Goal: Information Seeking & Learning: Find specific fact

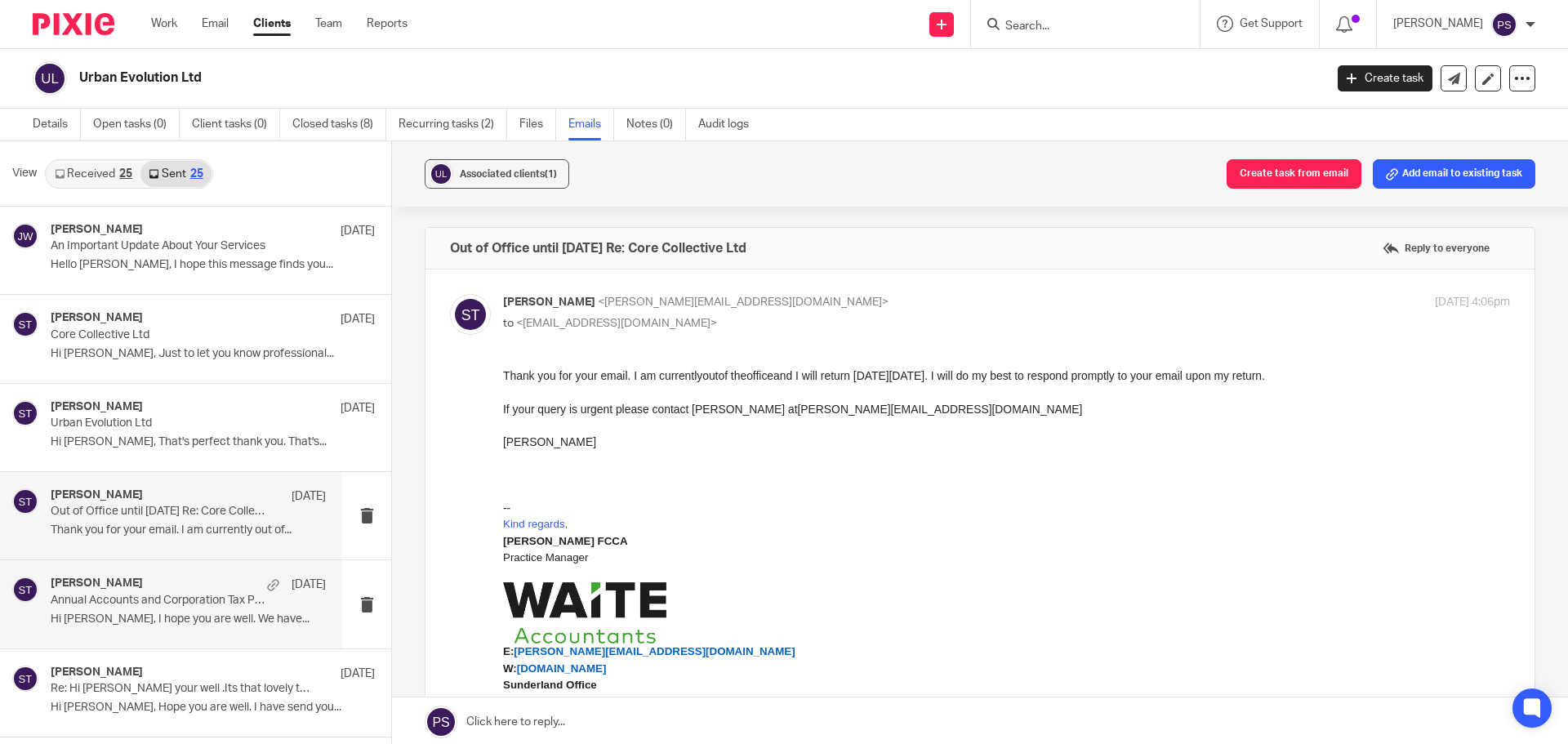
scroll to position [82, 0]
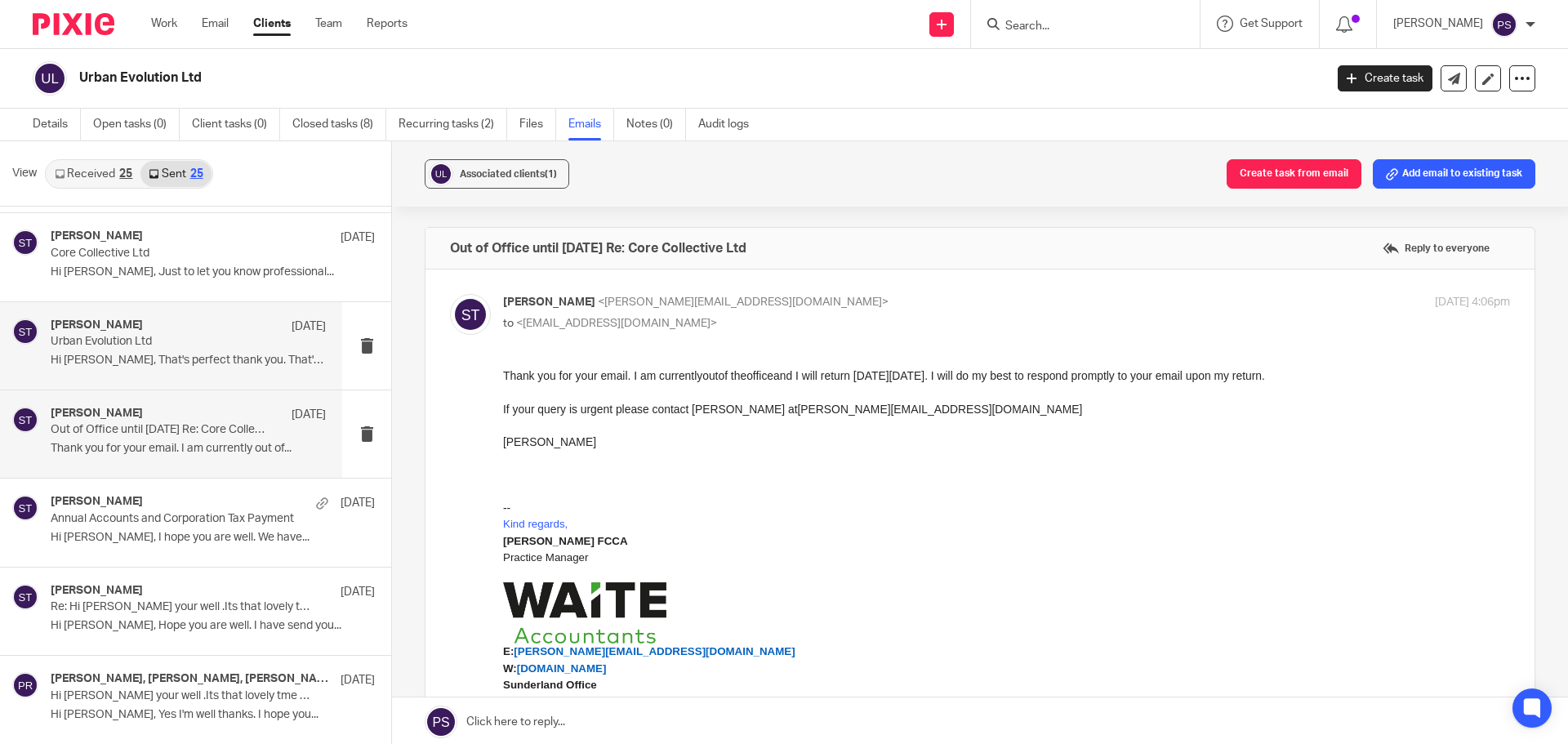
click at [185, 348] on p "Urban Evolution Ltd" at bounding box center [160, 342] width 220 height 14
click at [174, 359] on p "Hi [PERSON_NAME], That's perfect thank you. That's..." at bounding box center [188, 361] width 275 height 14
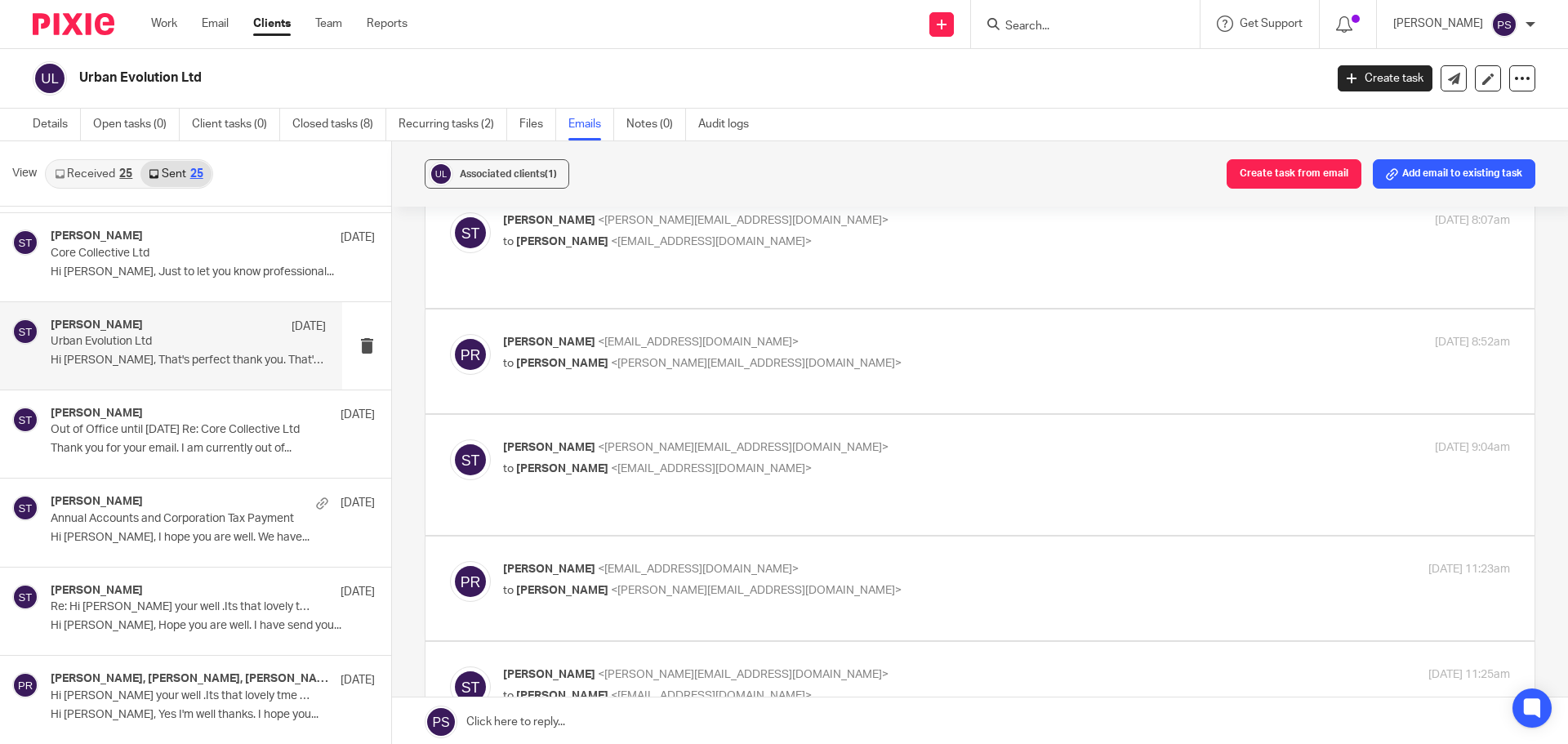
scroll to position [245, 0]
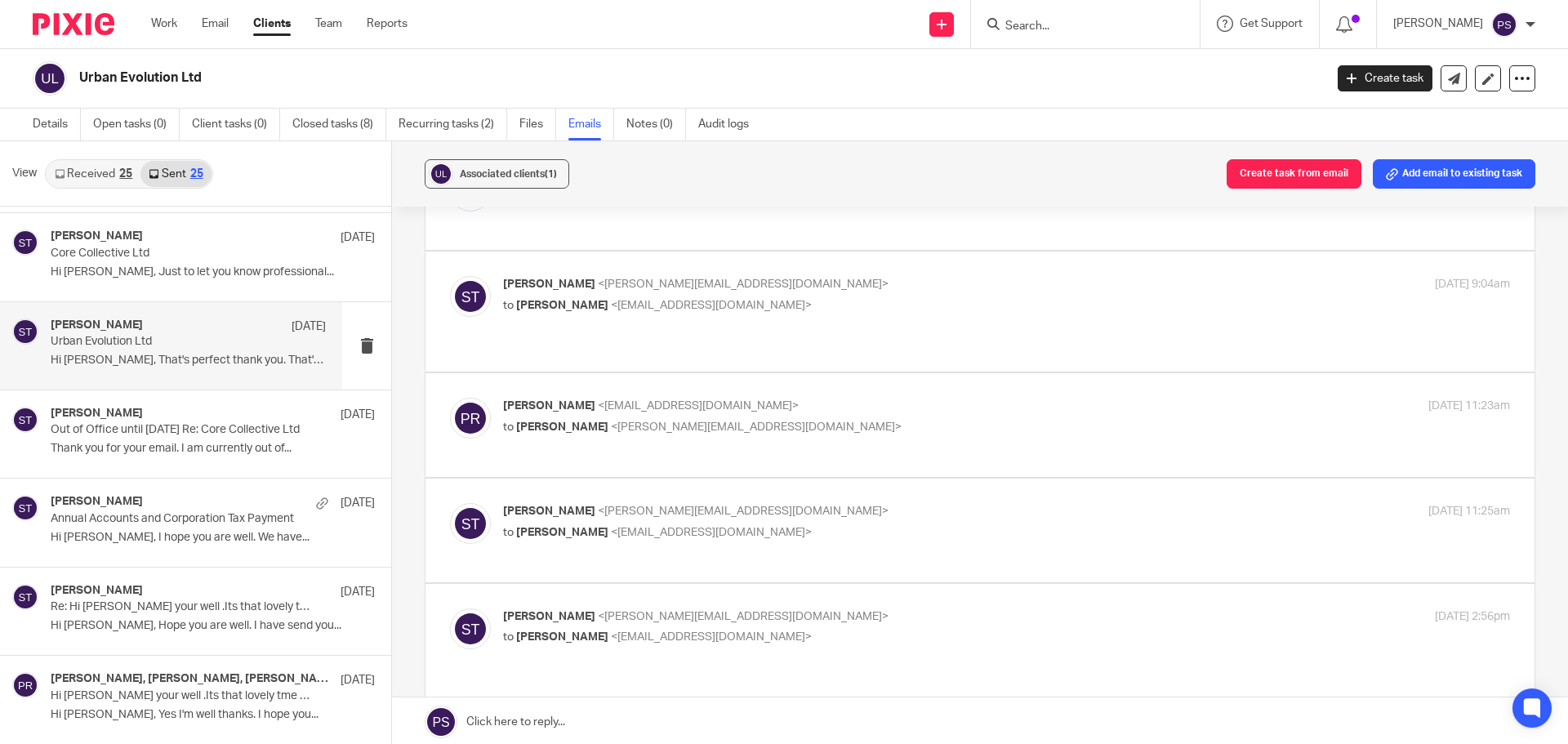
click at [598, 400] on span "<[EMAIL_ADDRESS][DOMAIN_NAME]>" at bounding box center [698, 405] width 201 height 11
checkbox input "true"
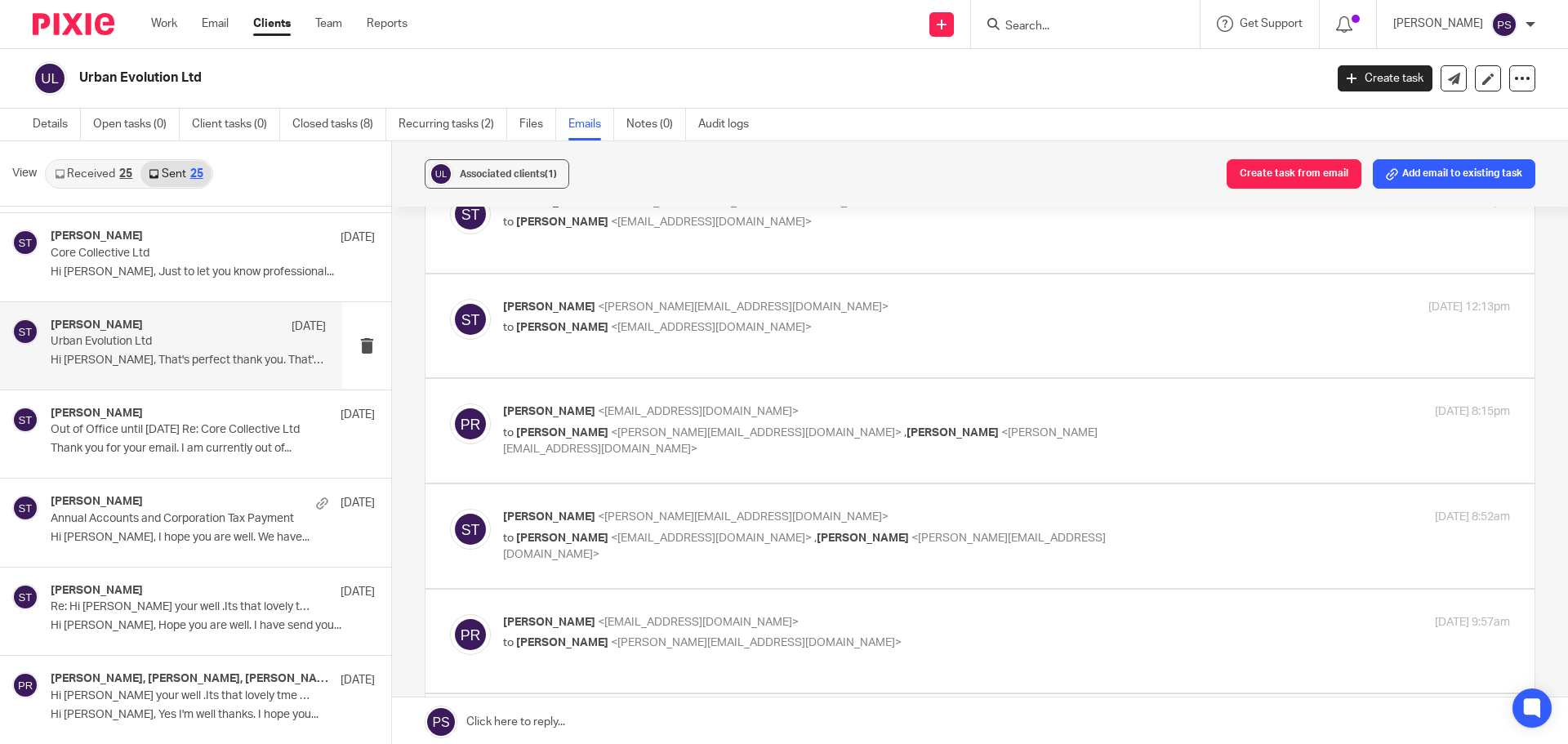
scroll to position [1552, 0]
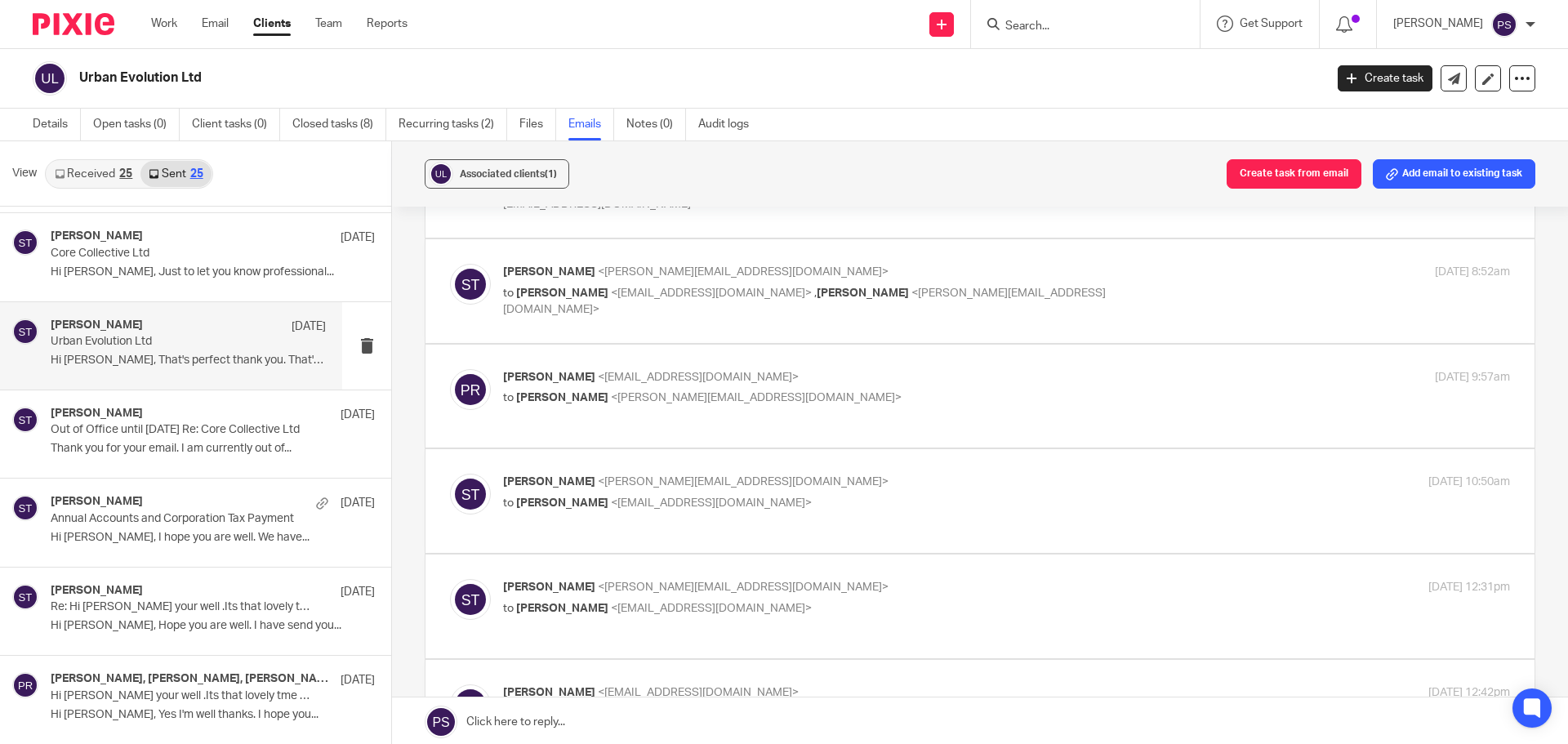
click at [560, 582] on span "[PERSON_NAME]" at bounding box center [550, 587] width 92 height 11
checkbox input "true"
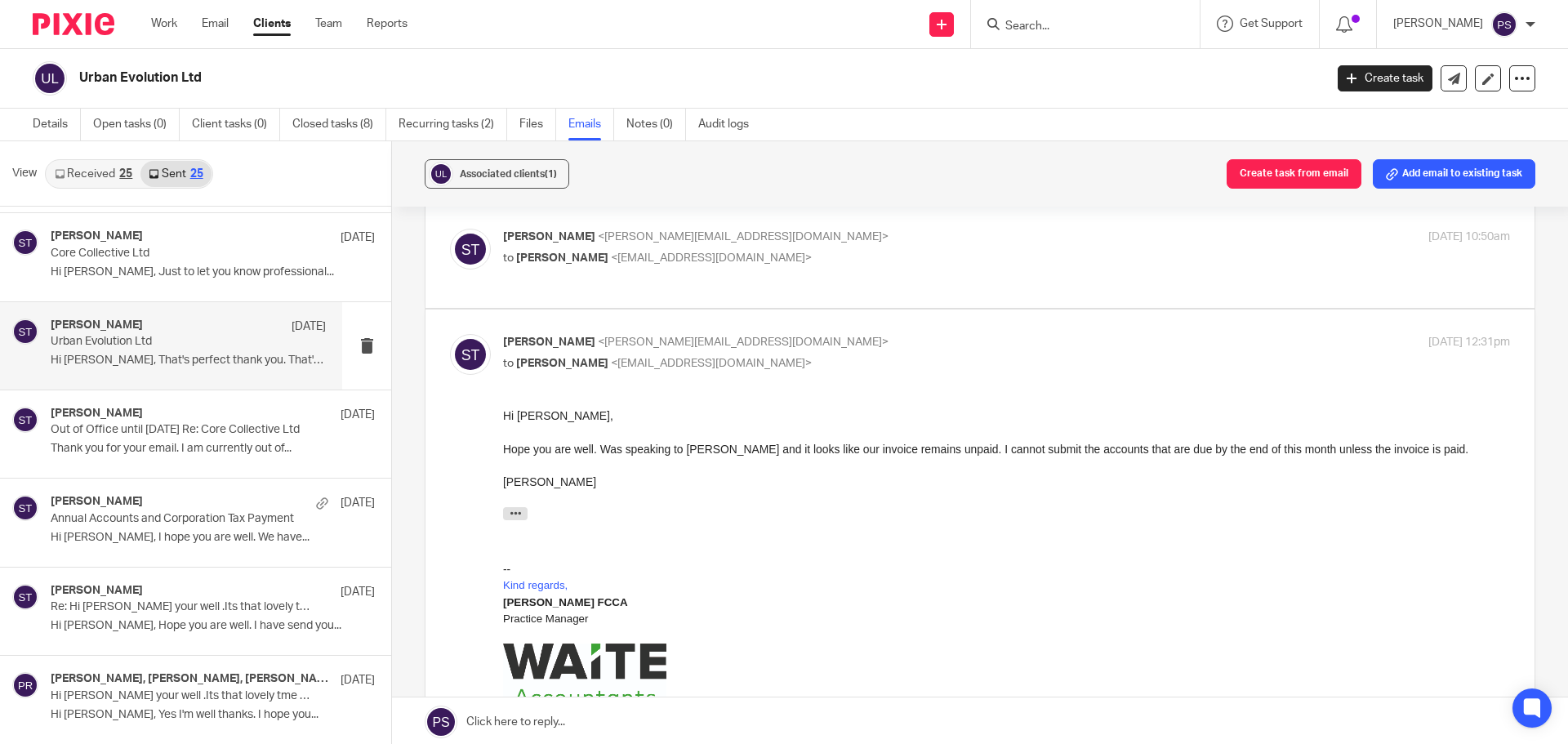
scroll to position [2124, 0]
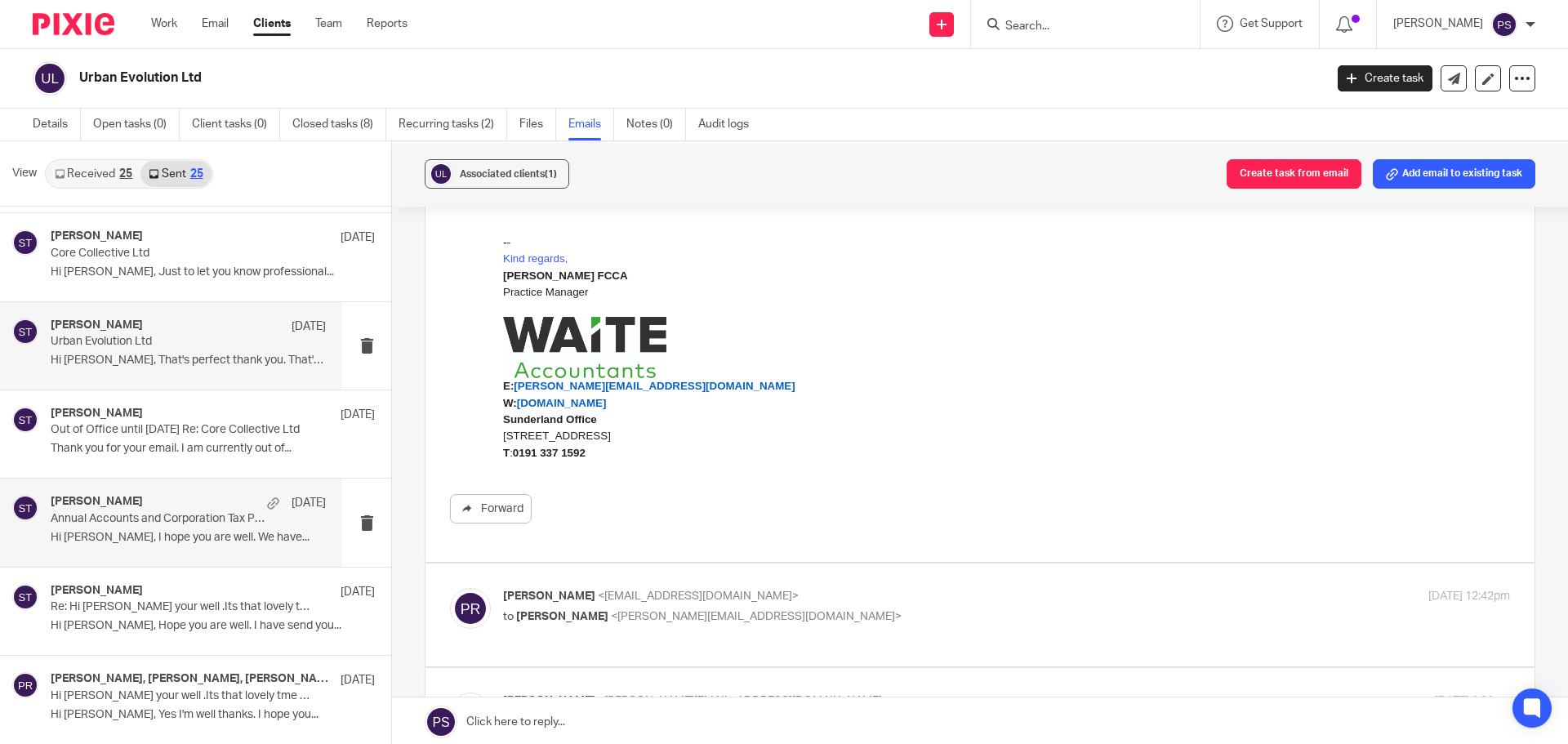
click at [72, 524] on p "Annual Accounts and Corporation Tax Payment" at bounding box center [160, 519] width 220 height 14
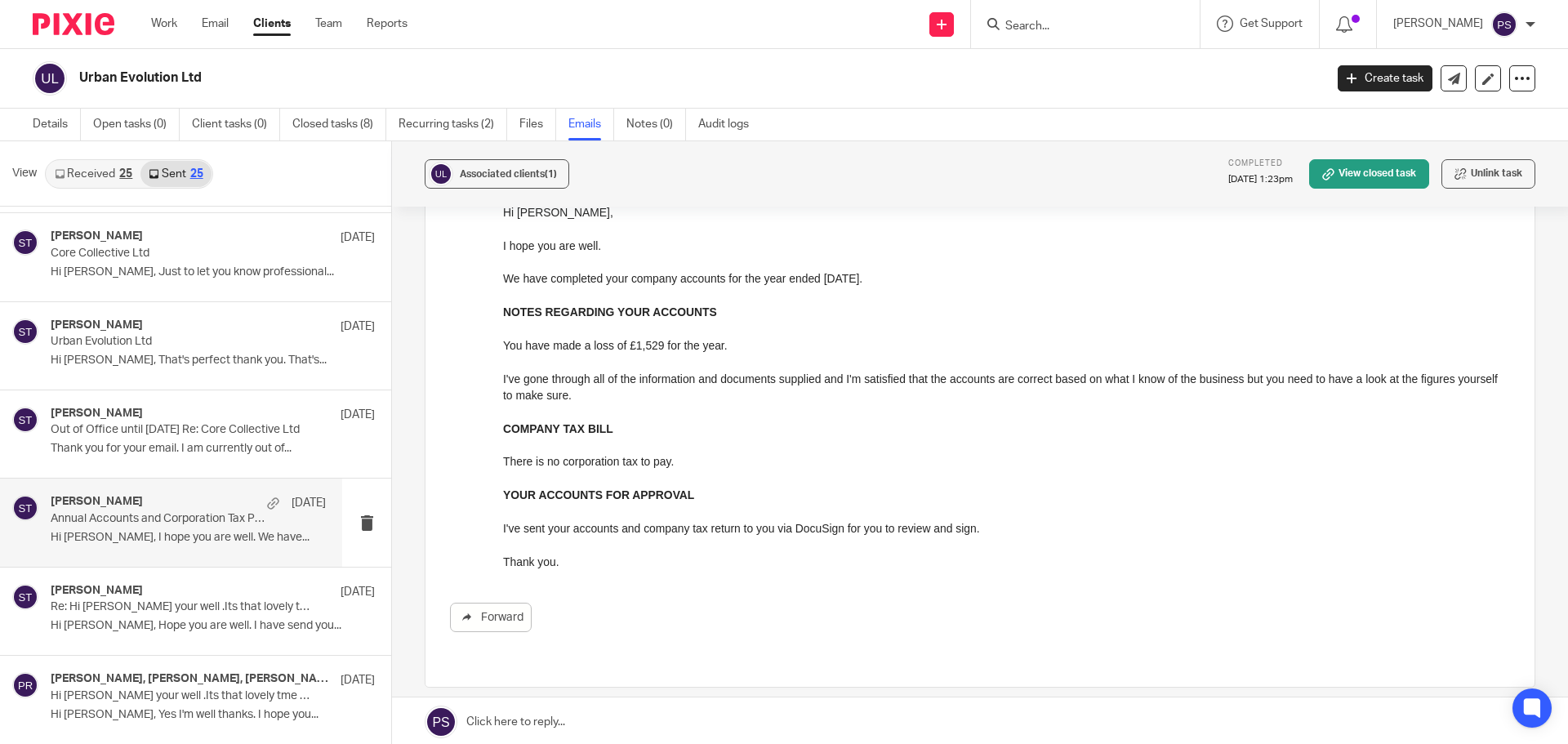
scroll to position [301, 0]
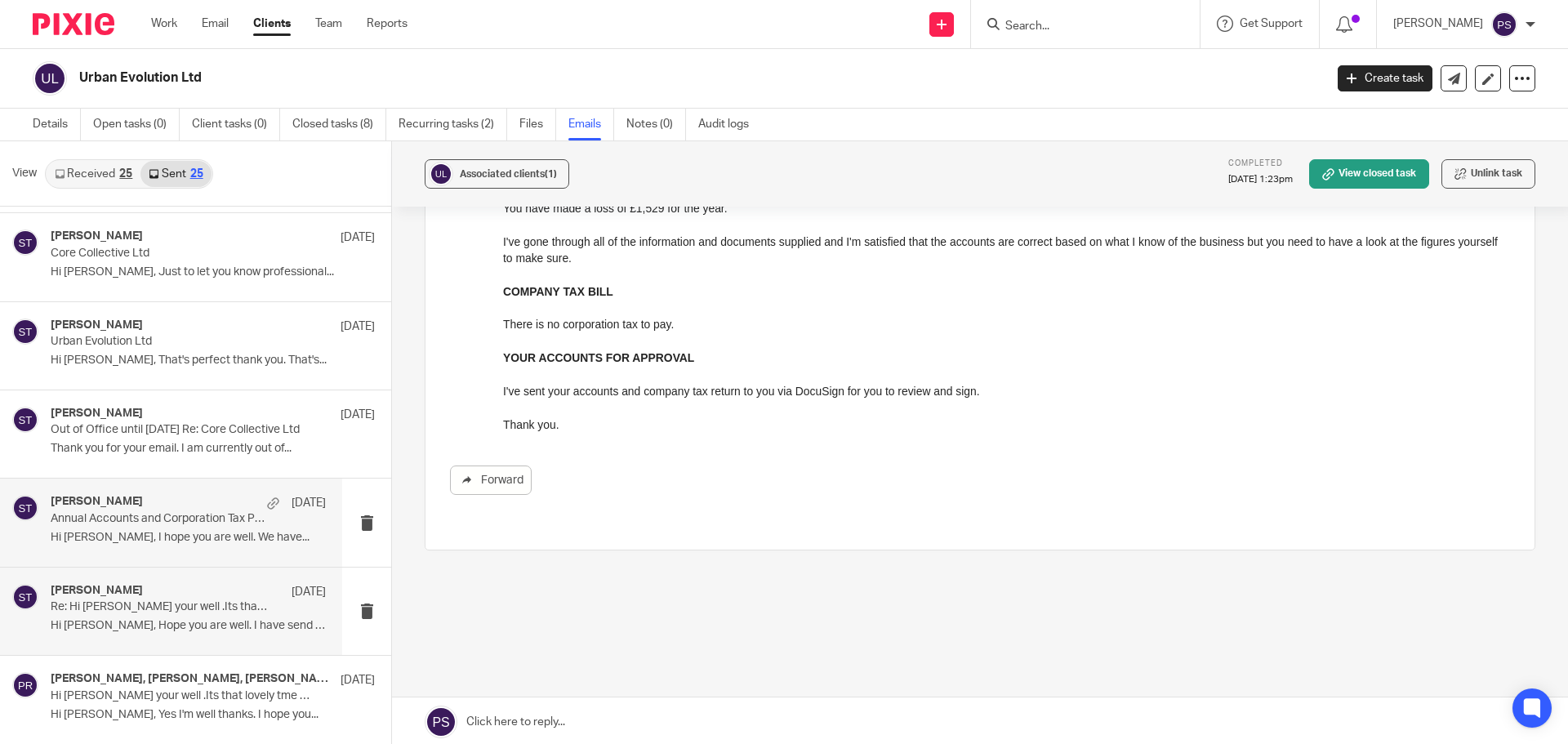
click at [128, 608] on p "Re: Hi [PERSON_NAME] your well .Its that lovely tme of year again. i need Urban…" at bounding box center [160, 607] width 220 height 14
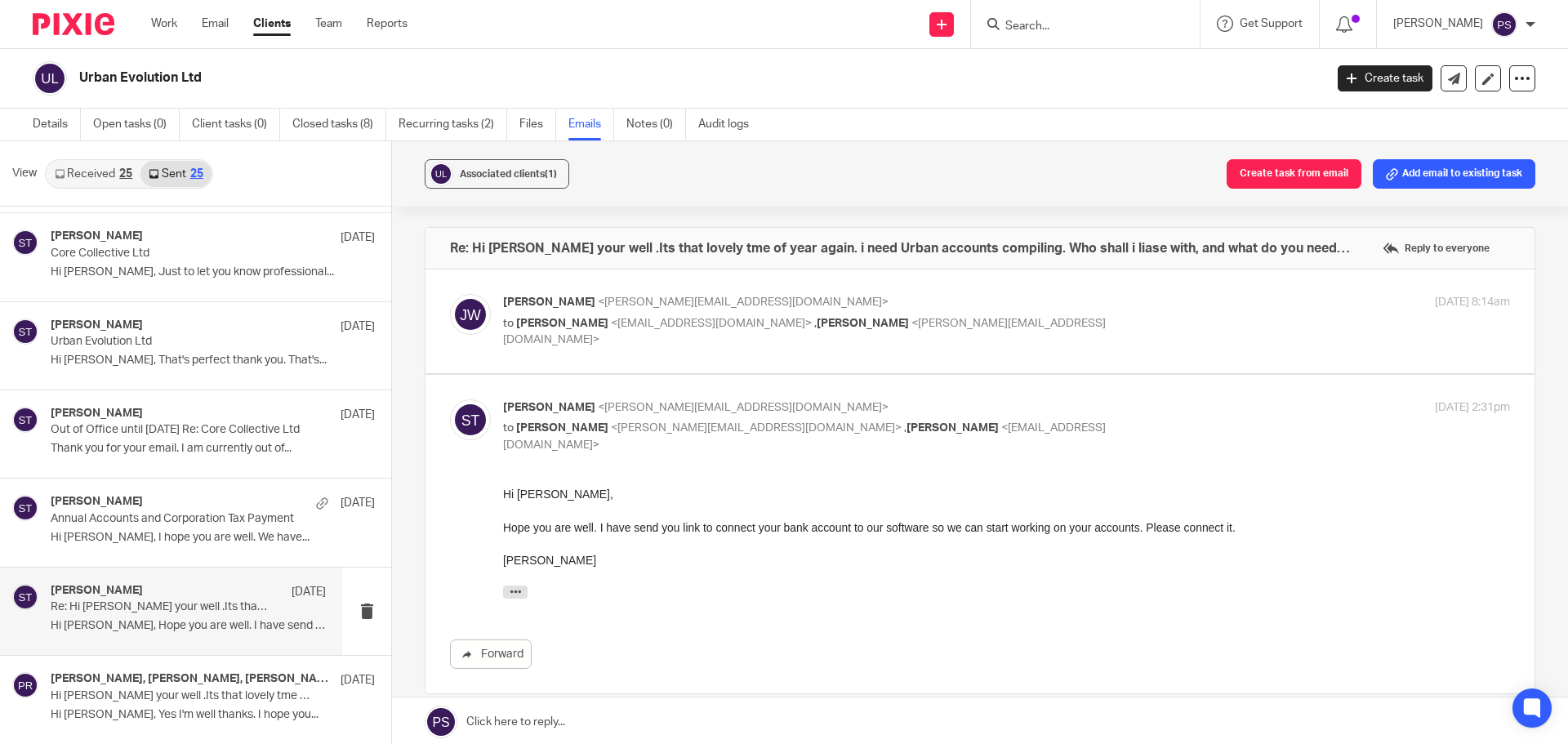
scroll to position [0, 0]
click at [118, 687] on div "[PERSON_NAME], [PERSON_NAME], [PERSON_NAME] [DATE]" at bounding box center [188, 680] width 275 height 17
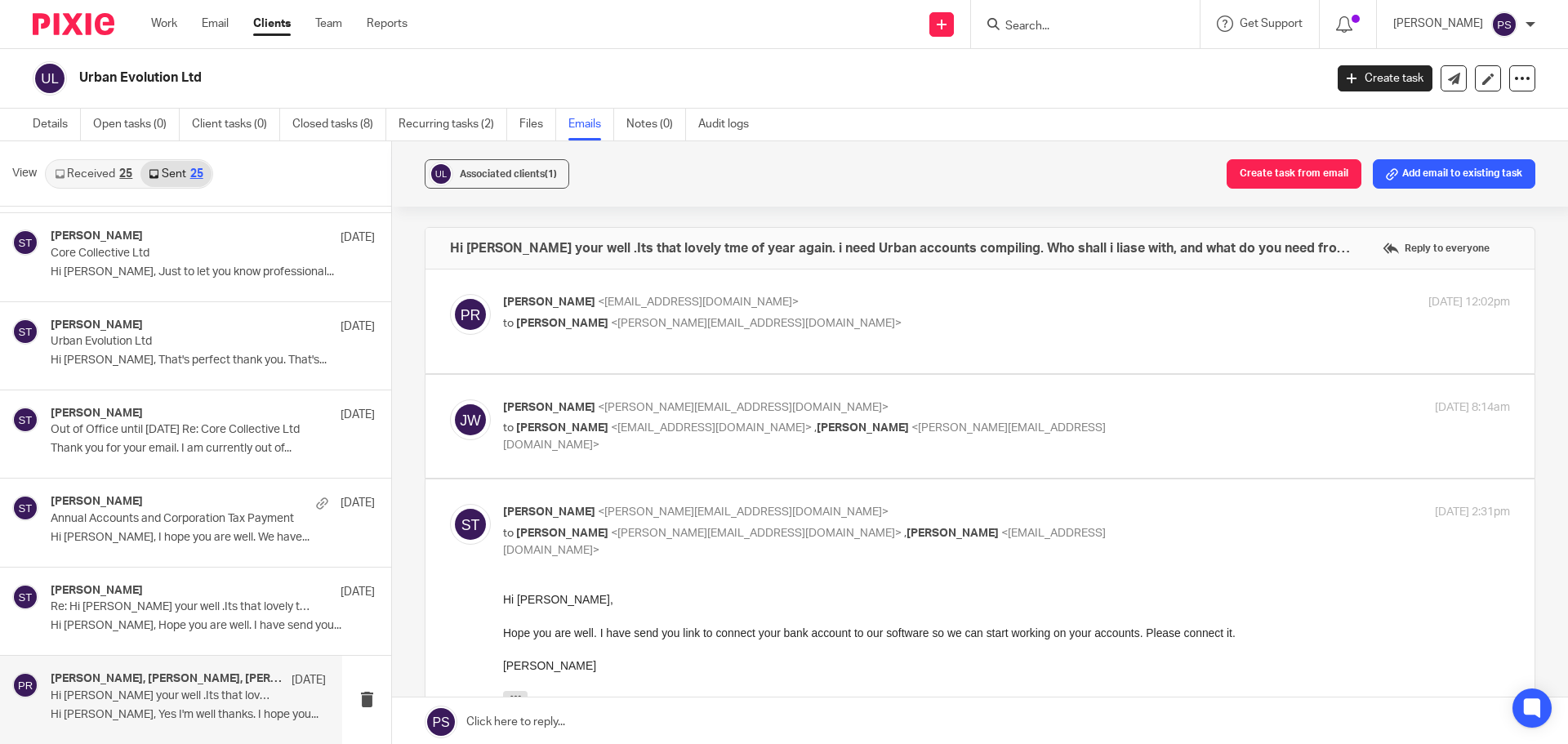
click at [548, 396] on label at bounding box center [980, 426] width 1109 height 104
click at [450, 399] on input "checkbox" at bounding box center [449, 399] width 1 height 1
checkbox input "true"
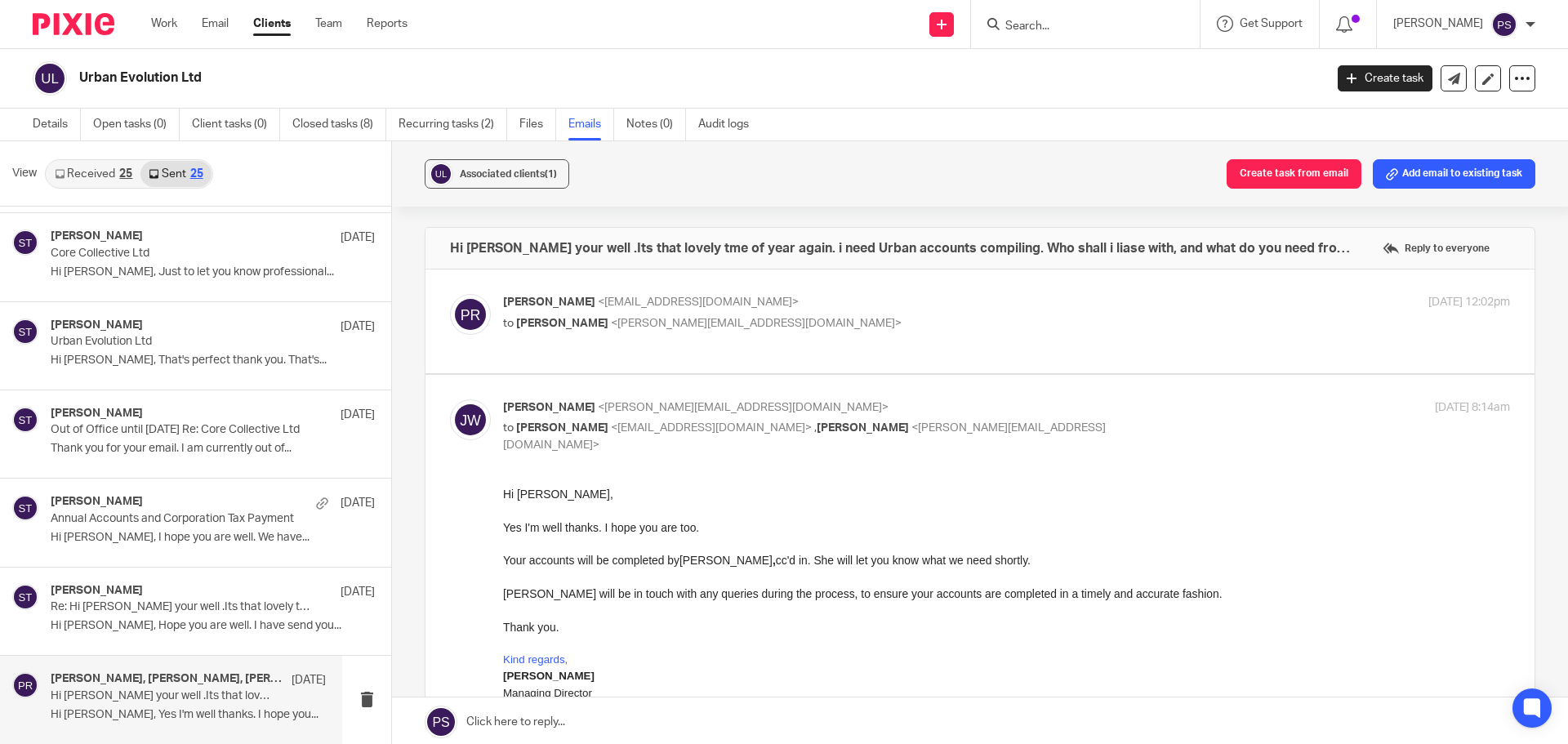
click at [569, 315] on p "to [PERSON_NAME] <[PERSON_NAME][EMAIL_ADDRESS][DOMAIN_NAME]>" at bounding box center [839, 324] width 672 height 17
checkbox input "true"
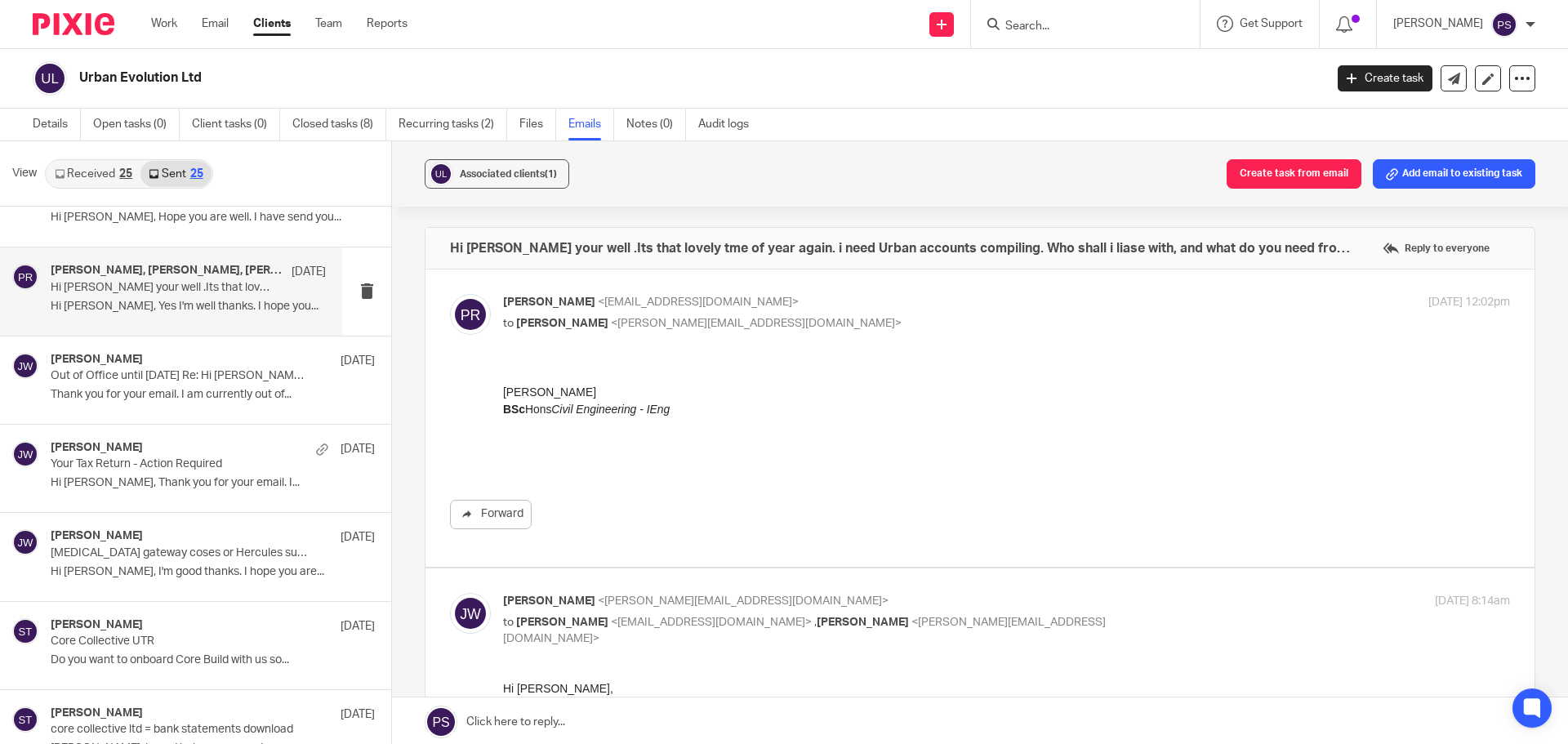
scroll to position [735, 0]
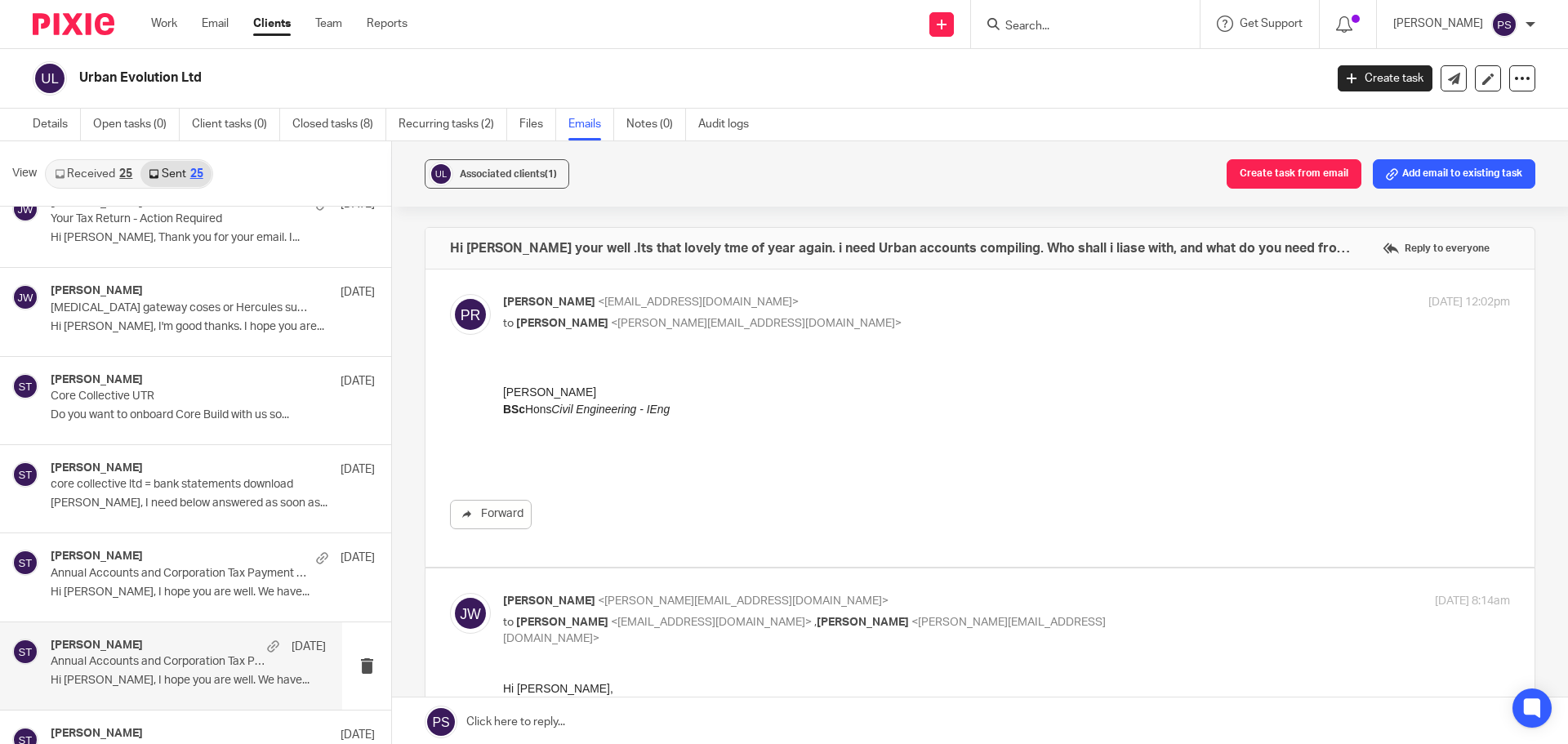
click at [121, 661] on p "Annual Accounts and Corporation Tax Payment- Urban Evolution Ltd" at bounding box center [160, 662] width 220 height 14
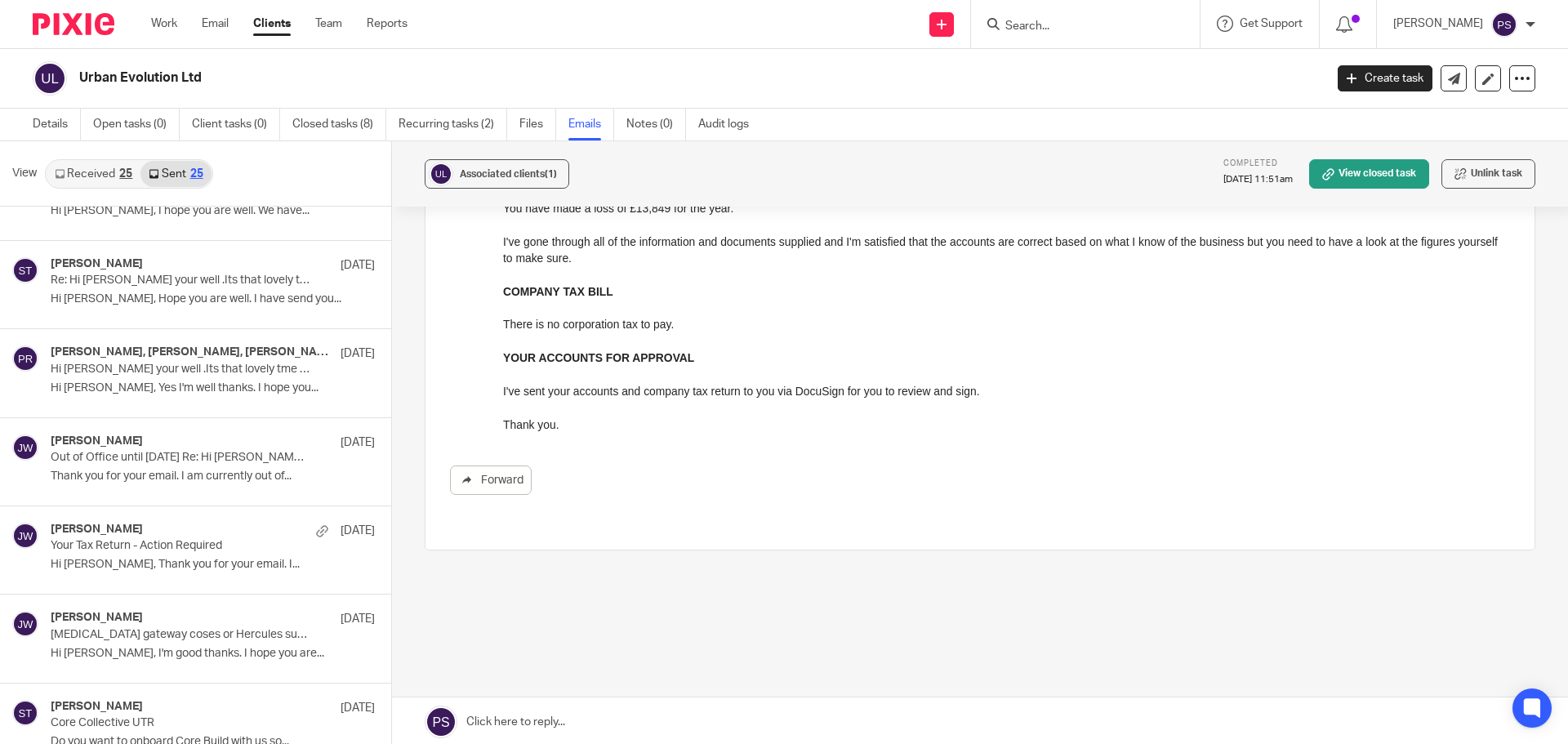
scroll to position [245, 0]
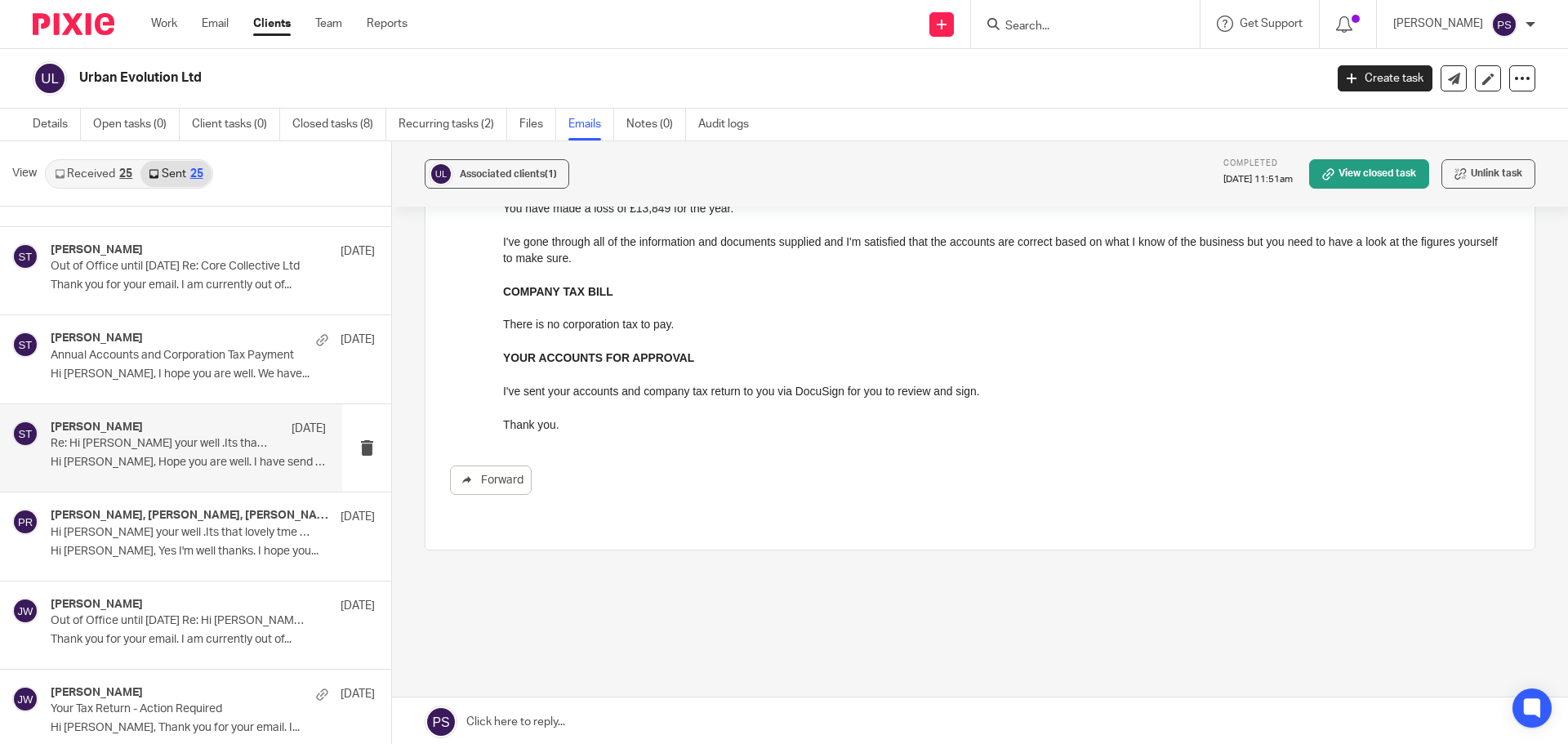
click at [151, 445] on p "Re: Hi [PERSON_NAME] your well .Its that lovely tme of year again. i need Urban…" at bounding box center [160, 444] width 220 height 14
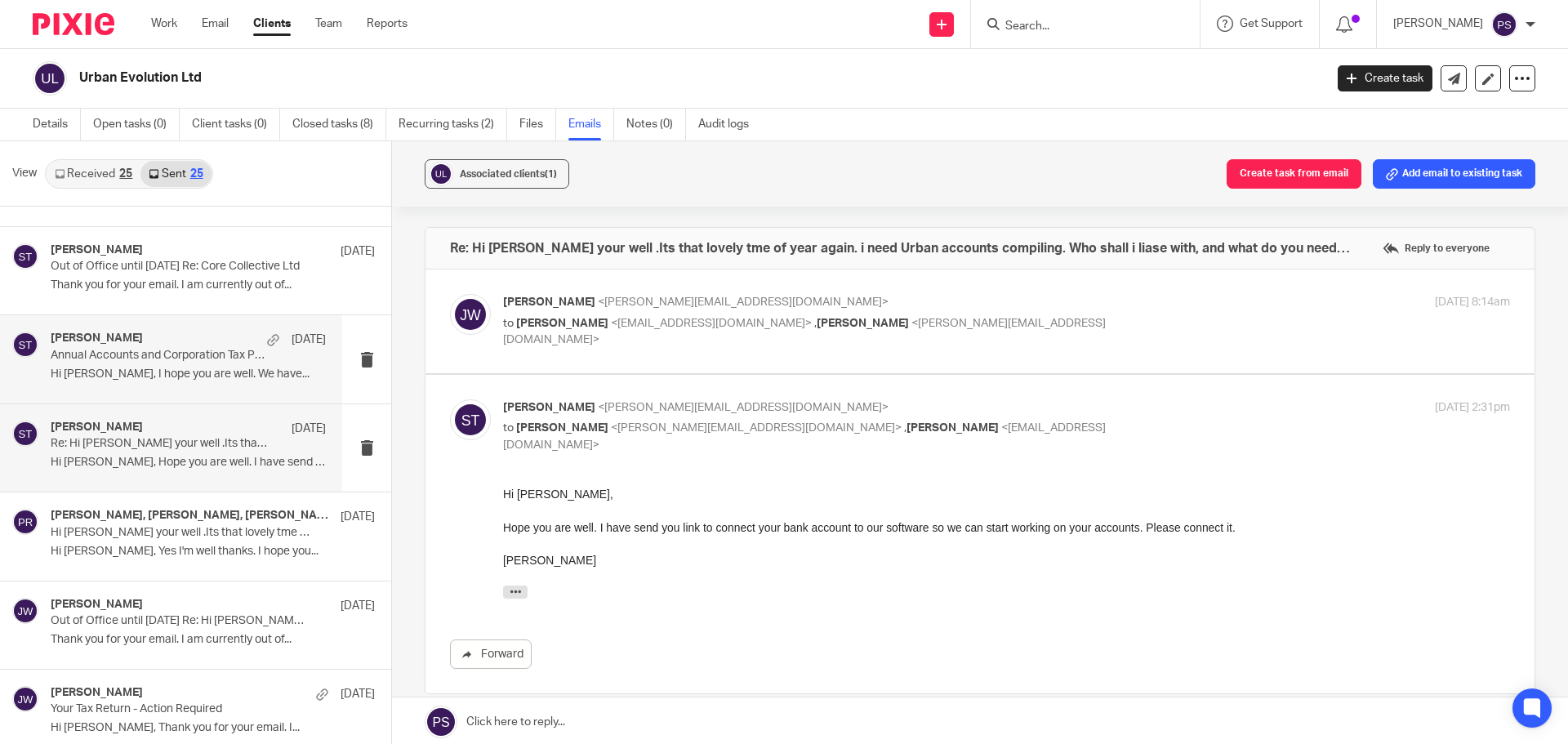
scroll to position [0, 0]
click at [705, 287] on label at bounding box center [980, 321] width 1109 height 104
click at [450, 294] on input "checkbox" at bounding box center [449, 294] width 1 height 1
checkbox input "true"
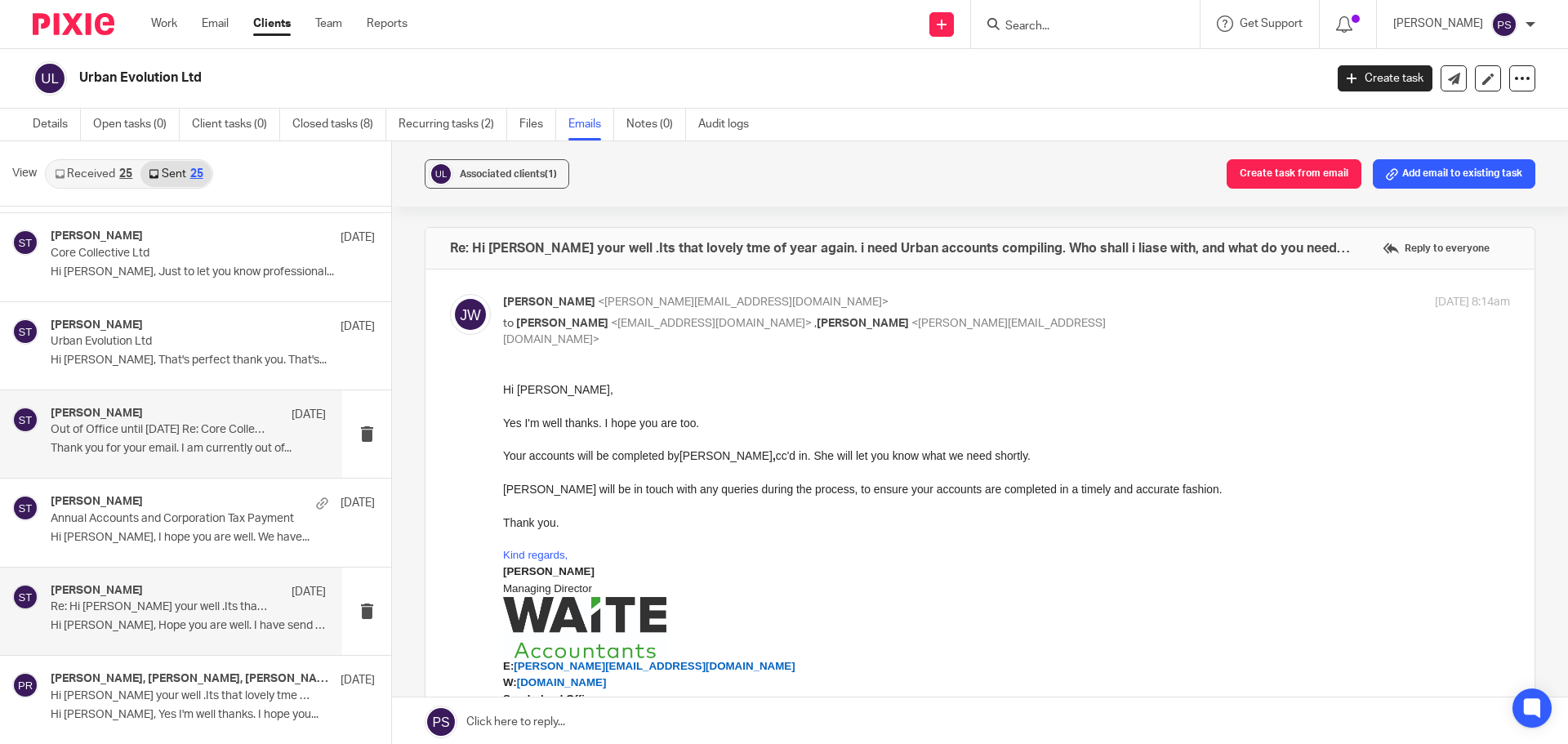
click at [129, 354] on p "Hi [PERSON_NAME], That's perfect thank you. That's..." at bounding box center [213, 361] width 324 height 14
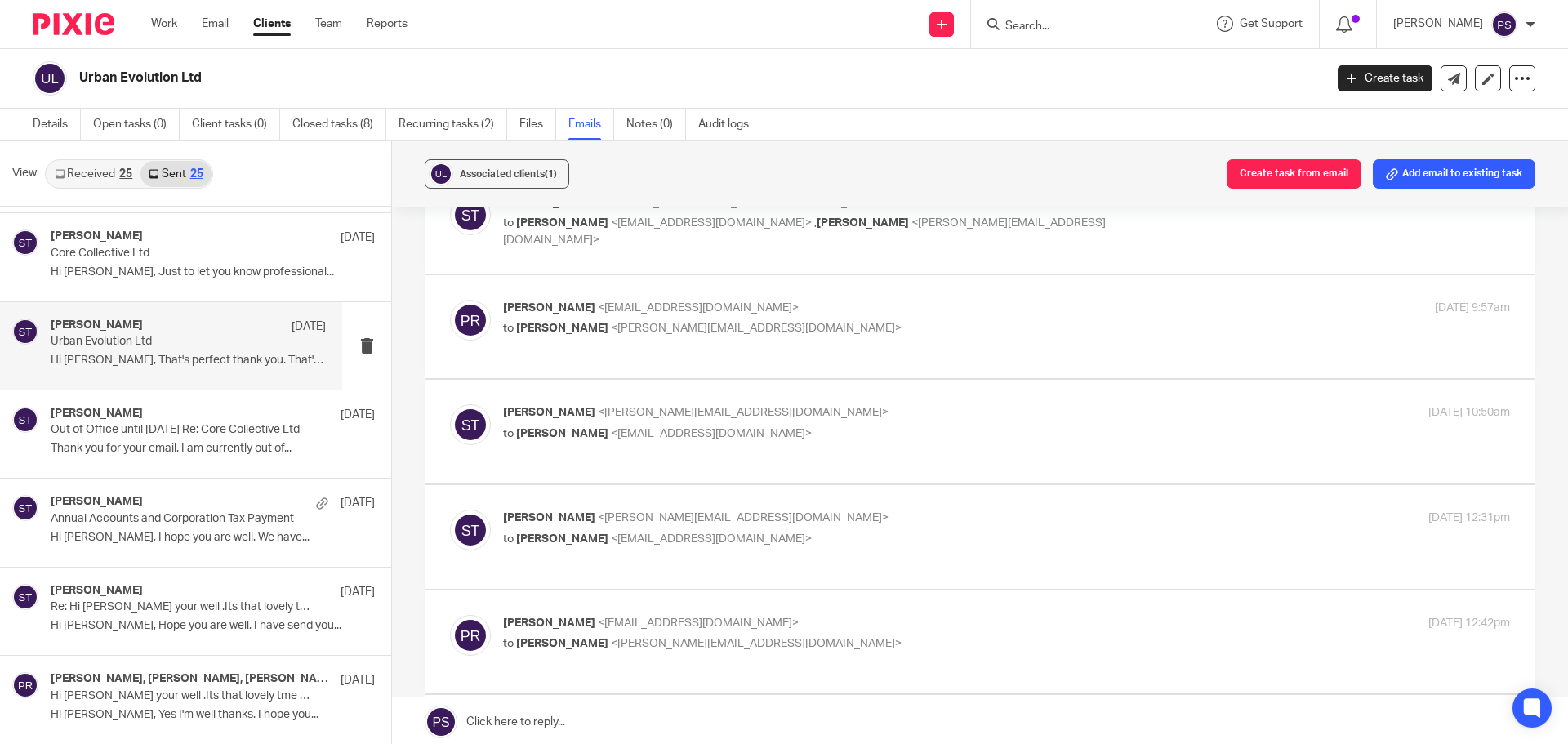
click at [529, 618] on span "[PERSON_NAME]" at bounding box center [550, 623] width 92 height 11
checkbox input "true"
click at [562, 485] on label at bounding box center [980, 537] width 1109 height 104
click at [450, 509] on input "checkbox" at bounding box center [449, 509] width 1 height 1
checkbox input "true"
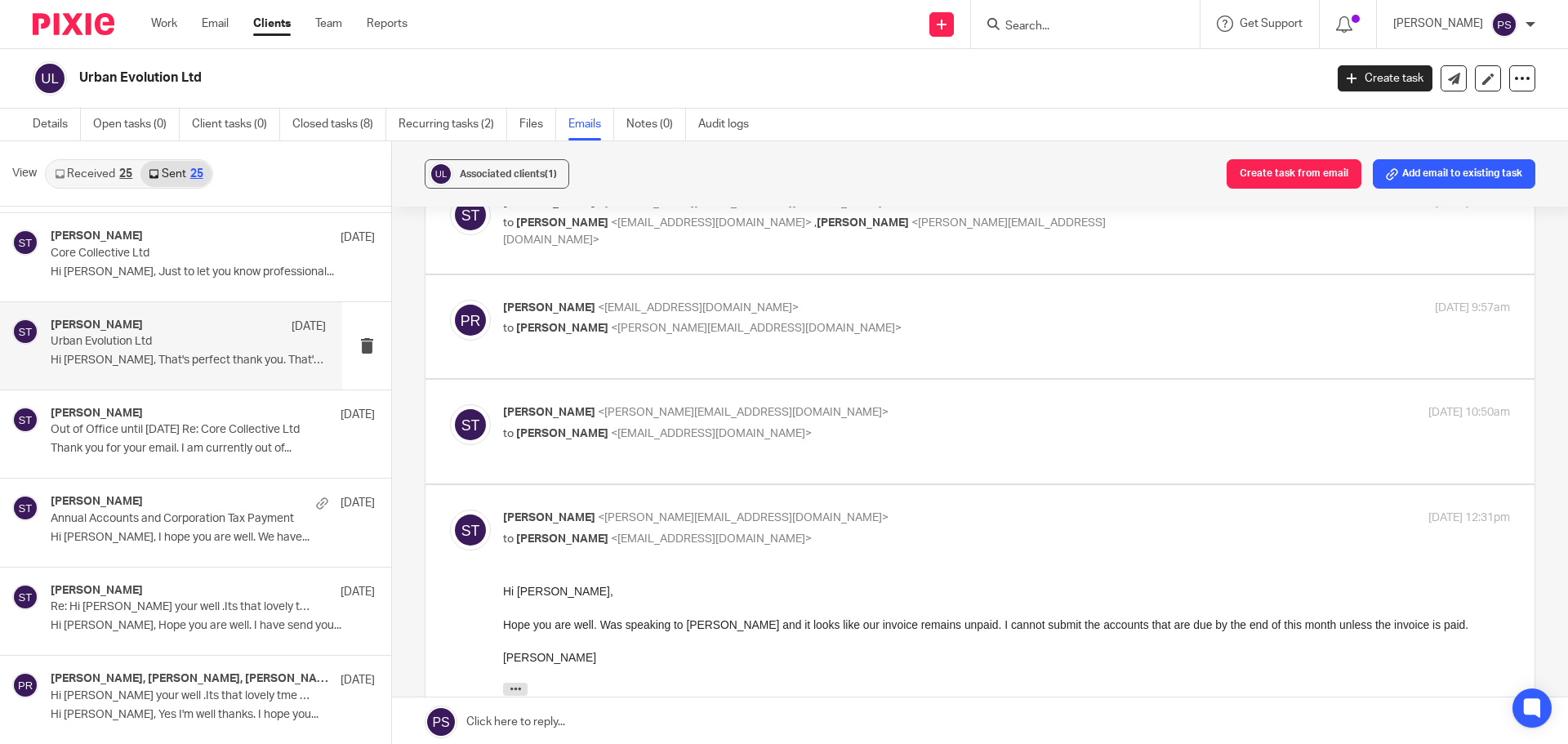
click at [577, 426] on p "to [PERSON_NAME] <[EMAIL_ADDRESS][DOMAIN_NAME]>" at bounding box center [839, 435] width 672 height 17
checkbox input "true"
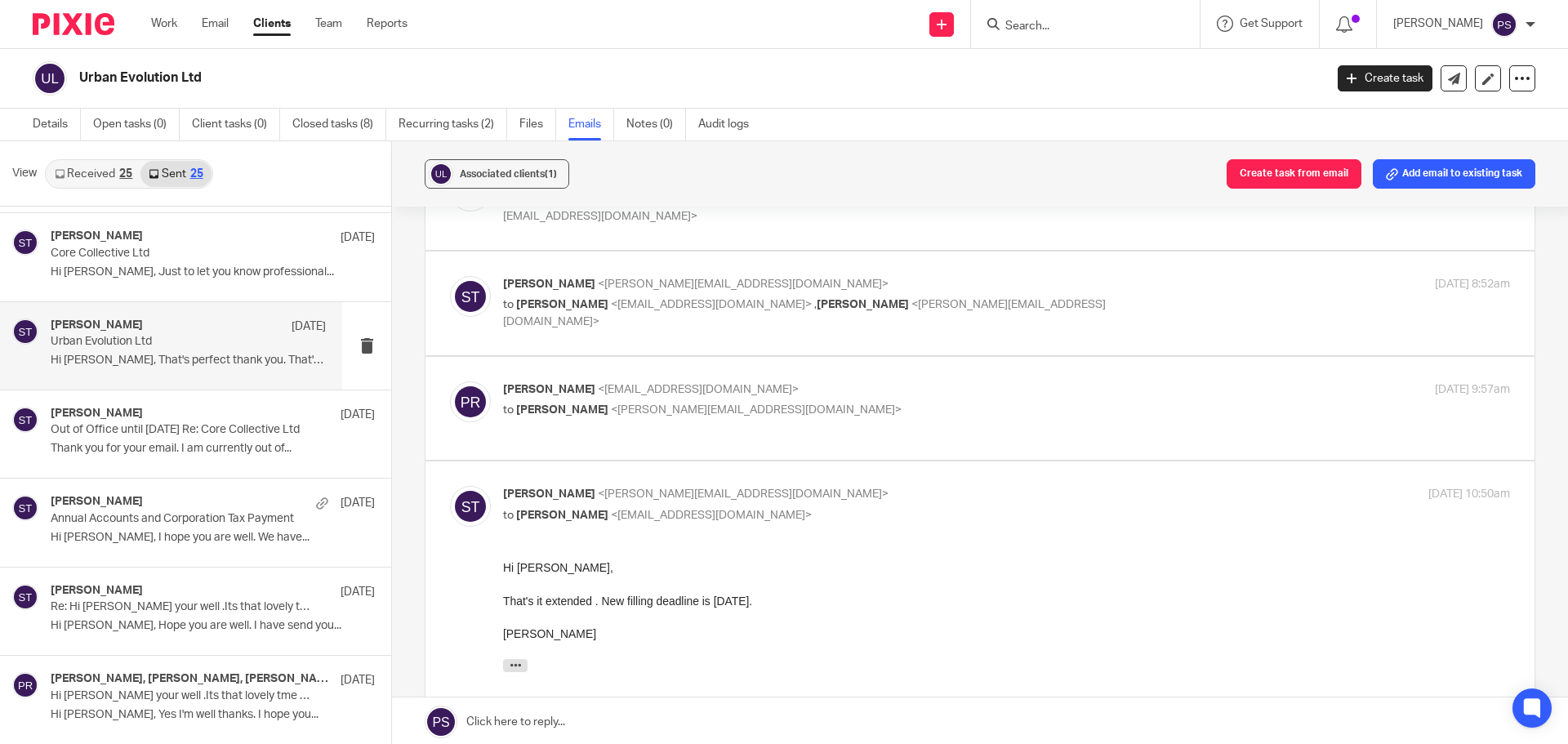
click at [598, 384] on span "<[EMAIL_ADDRESS][DOMAIN_NAME]>" at bounding box center [698, 389] width 201 height 11
checkbox input "true"
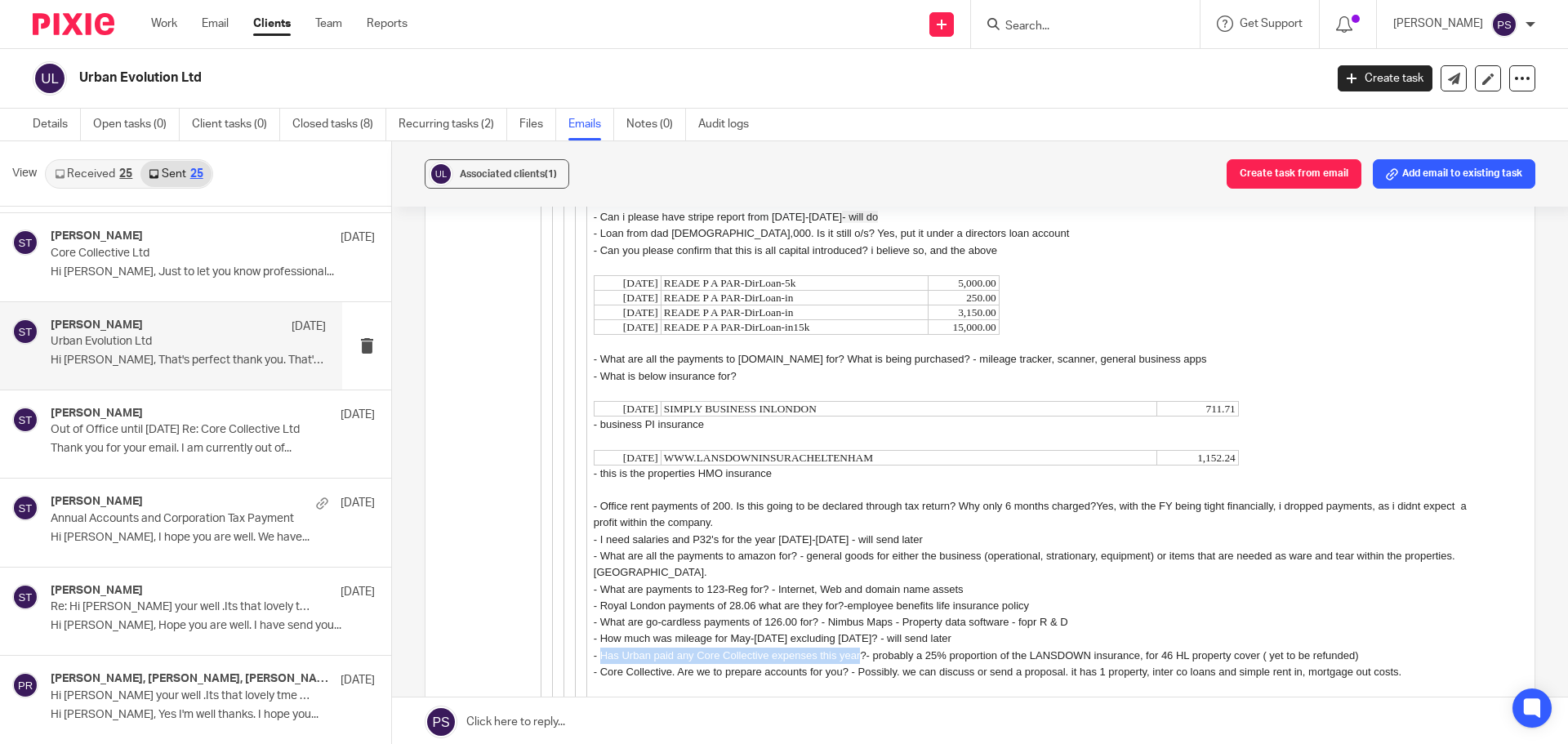
drag, startPoint x: 859, startPoint y: 639, endPoint x: 597, endPoint y: 640, distance: 262.0
click at [597, 648] on div "- Has Urban paid any Core Collective expenses this year?- probably a 25% propor…" at bounding box center [1036, 656] width 884 height 17
copy div "Has Urban paid any Core Collective expenses this year"
